Goal: Ask a question

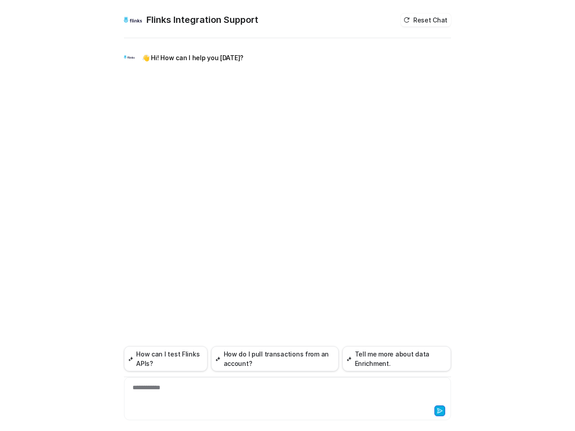
click at [287, 216] on div "**********" at bounding box center [287, 235] width 327 height 391
click at [427, 20] on button "Reset Chat" at bounding box center [425, 19] width 50 height 13
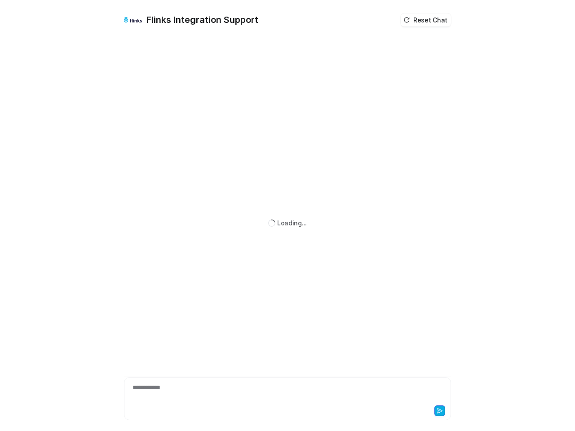
click at [166, 359] on div "Loading..." at bounding box center [287, 223] width 327 height 366
click at [275, 359] on div "Loading..." at bounding box center [287, 223] width 327 height 366
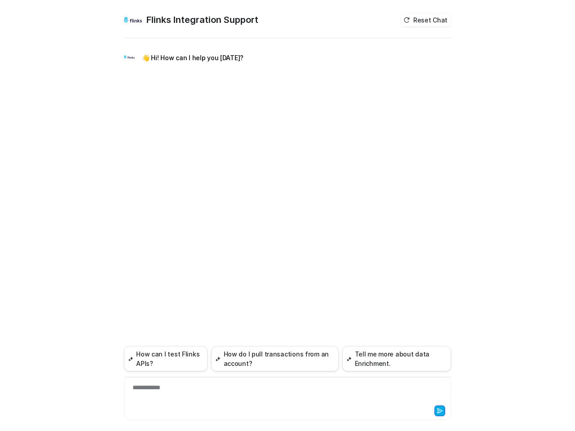
click at [396, 359] on button "Tell me more about data Enrichment." at bounding box center [396, 358] width 109 height 25
click at [287, 393] on div at bounding box center [287, 393] width 322 height 21
click at [440, 411] on icon at bounding box center [439, 411] width 5 height 4
